Goal: Task Accomplishment & Management: Manage account settings

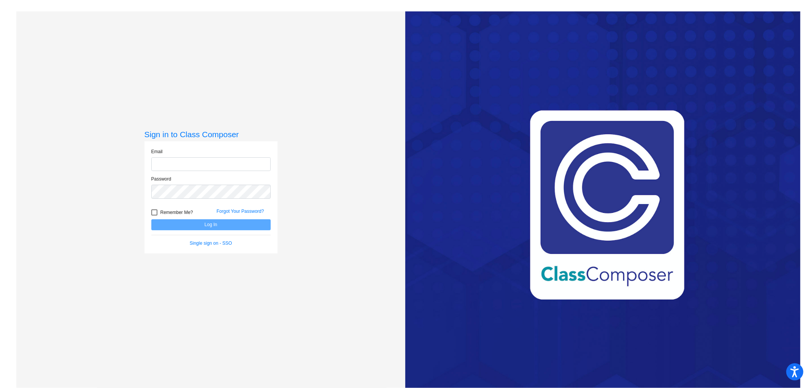
type input "[EMAIL_ADDRESS][DOMAIN_NAME]"
click at [209, 229] on button "Log In" at bounding box center [210, 224] width 119 height 11
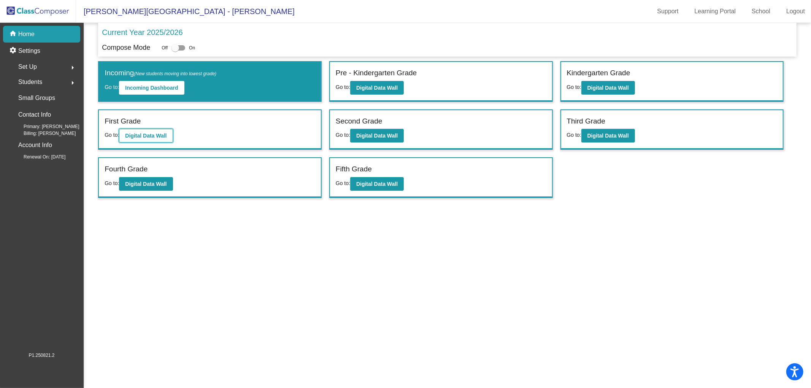
click at [136, 133] on b "Digital Data Wall" at bounding box center [145, 136] width 41 height 6
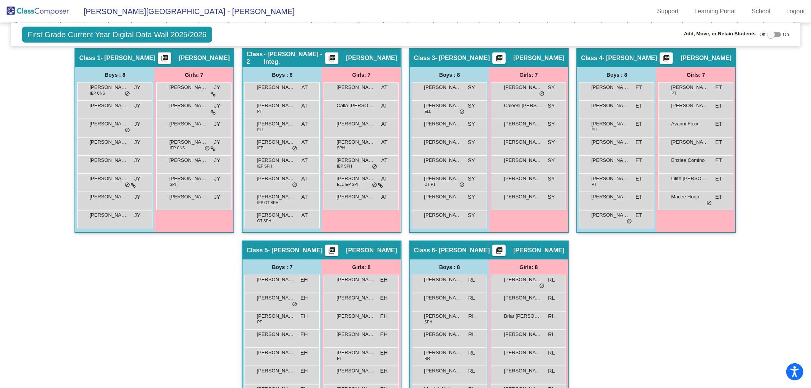
scroll to position [212, 0]
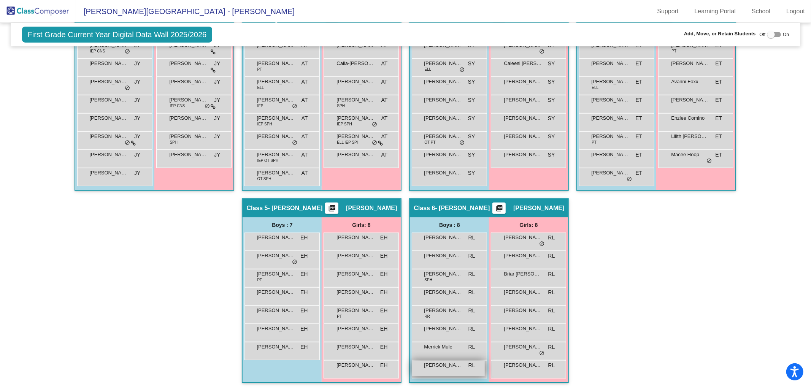
click at [440, 365] on span "[PERSON_NAME]" at bounding box center [443, 365] width 38 height 8
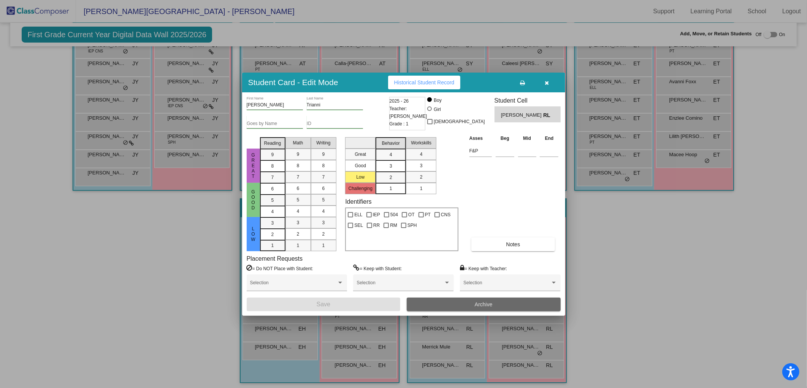
click at [493, 301] on button "Archive" at bounding box center [484, 305] width 154 height 14
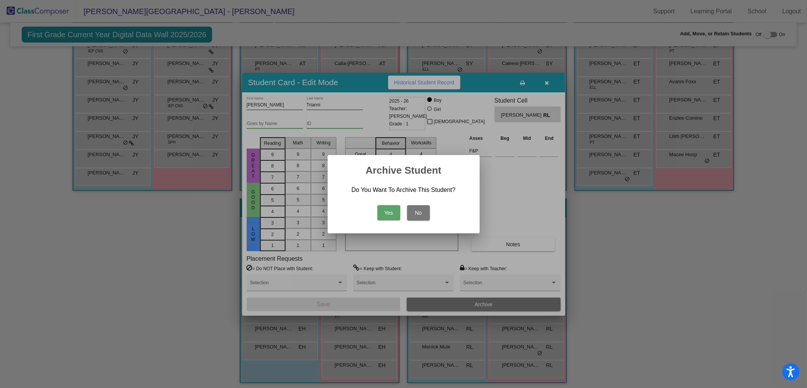
click at [392, 215] on button "Yes" at bounding box center [388, 212] width 23 height 15
